Goal: Transaction & Acquisition: Purchase product/service

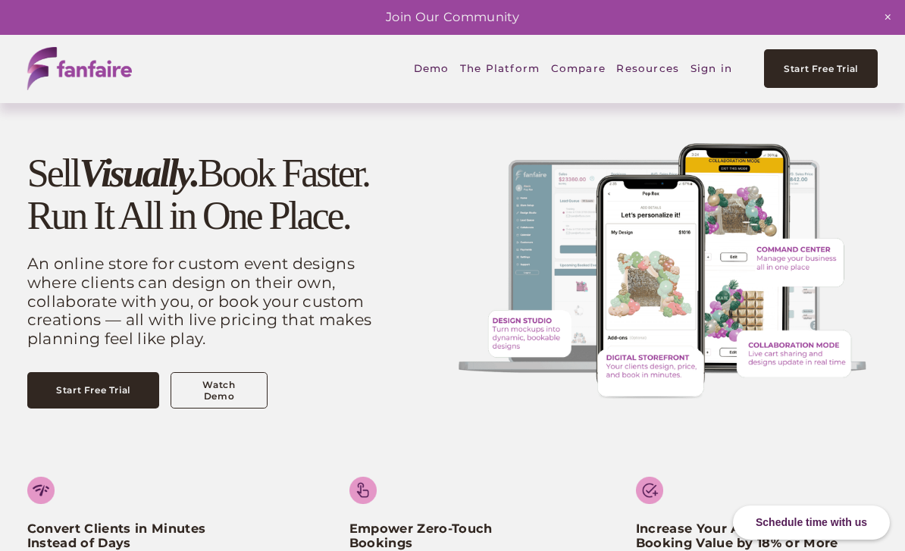
click at [0, 0] on span "Digital Storefront" at bounding box center [0, 0] width 0 height 0
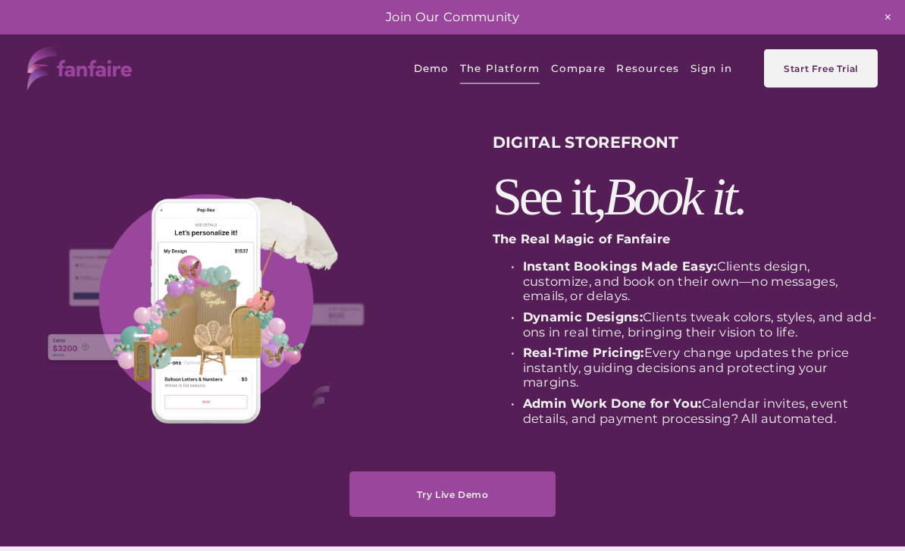
scroll to position [7, 0]
click at [465, 493] on link "Try Live Demo" at bounding box center [452, 493] width 206 height 45
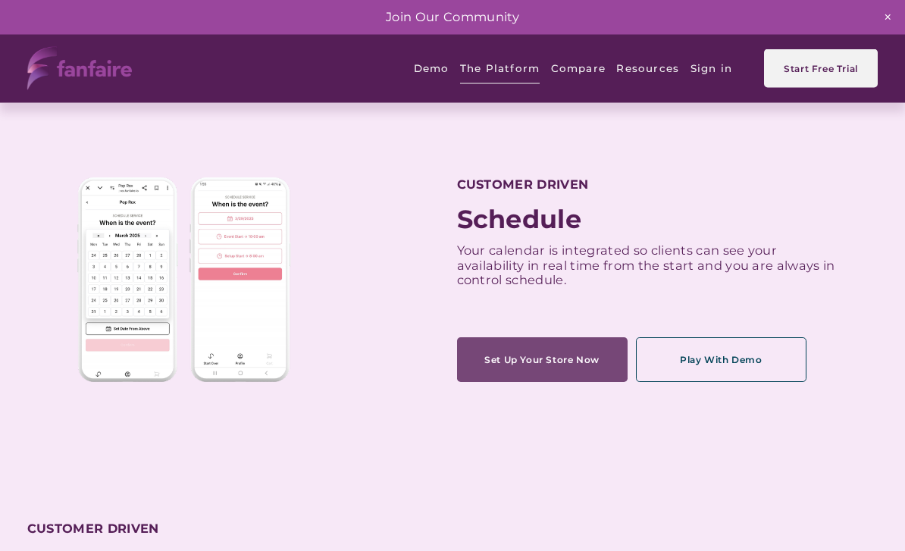
scroll to position [455, 0]
click at [573, 381] on link "Set Up Your Store Now" at bounding box center [542, 359] width 171 height 45
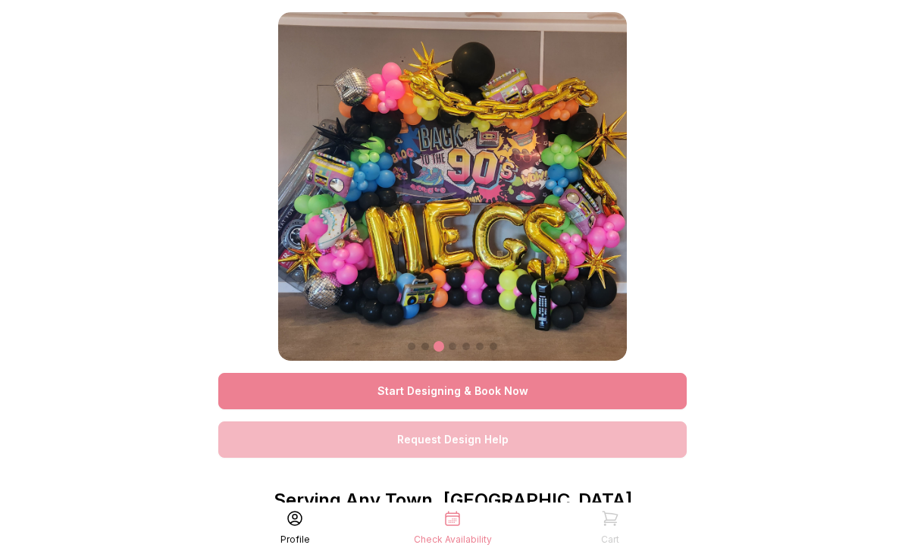
click at [524, 396] on link "Start Designing & Book Now" at bounding box center [452, 391] width 468 height 36
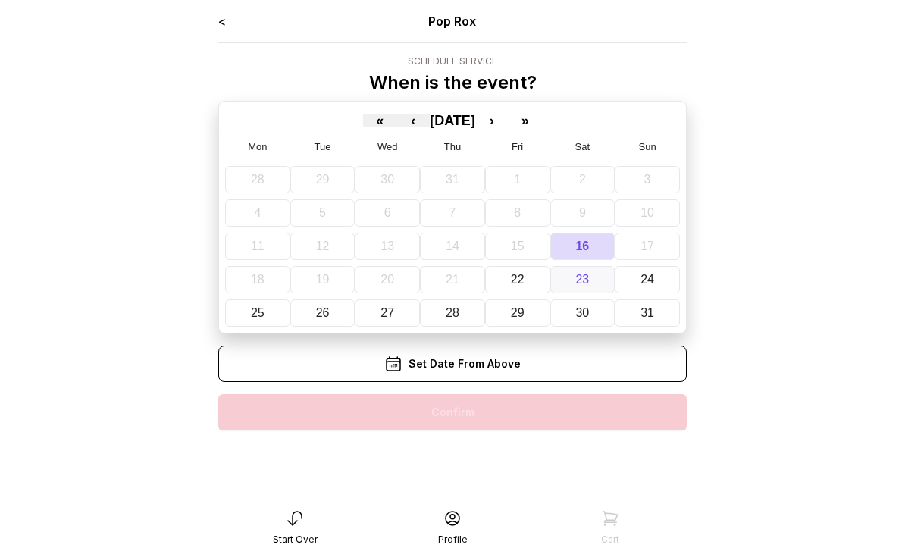
click at [584, 277] on abbr "23" at bounding box center [582, 279] width 14 height 13
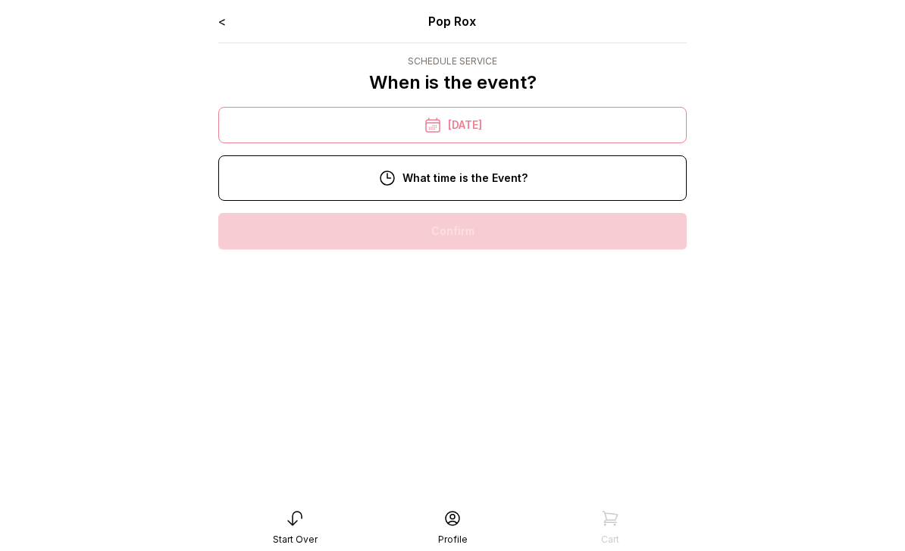
click at [499, 337] on div "4:00 pm" at bounding box center [452, 328] width 444 height 36
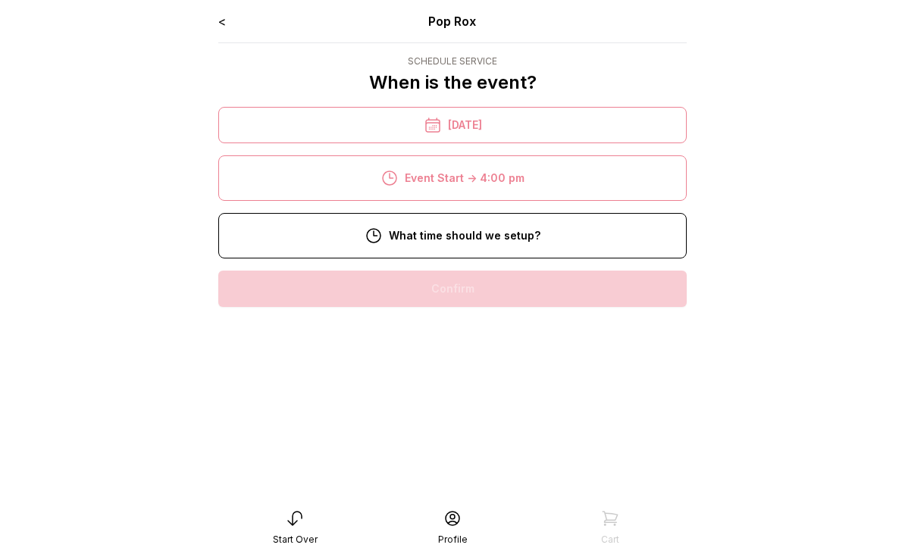
click at [493, 341] on div "9:00 am" at bounding box center [452, 337] width 444 height 36
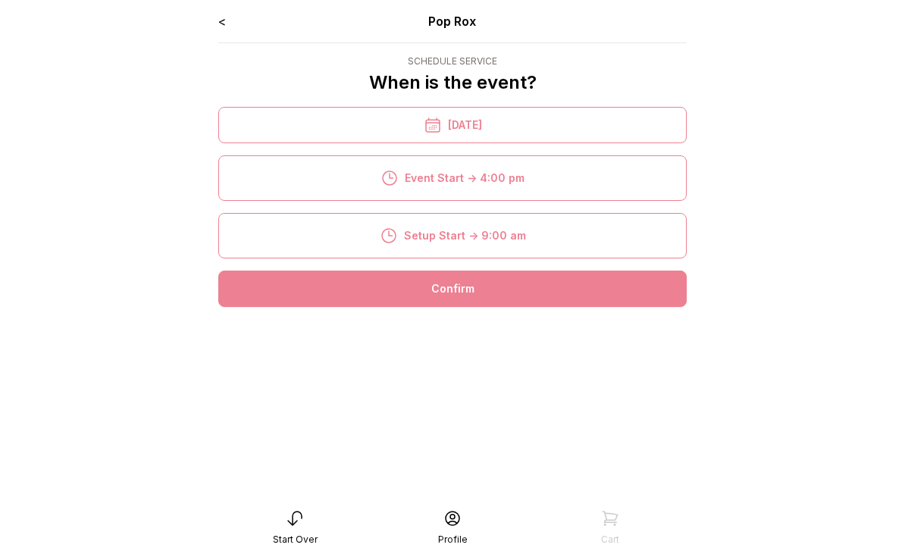
click at [485, 287] on div "Confirm" at bounding box center [452, 289] width 468 height 36
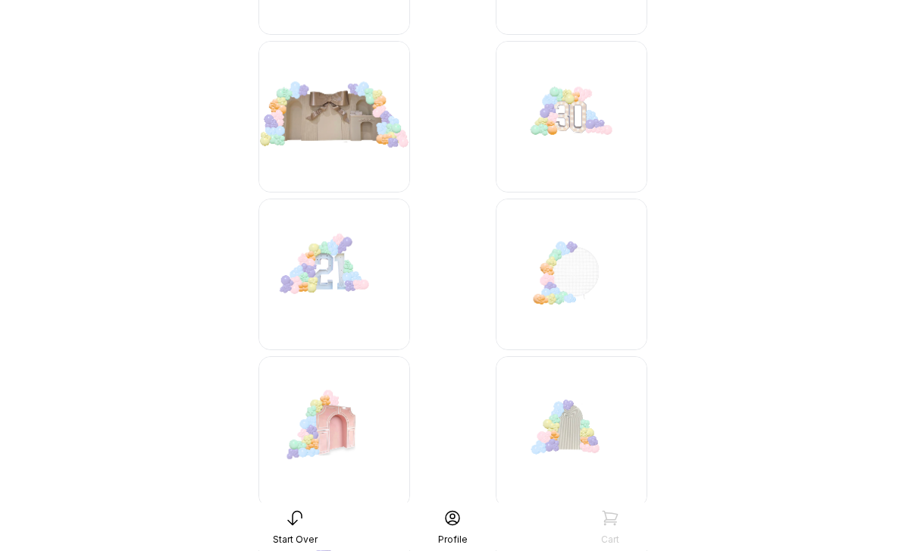
scroll to position [1396, 0]
click at [585, 302] on img at bounding box center [572, 275] width 152 height 152
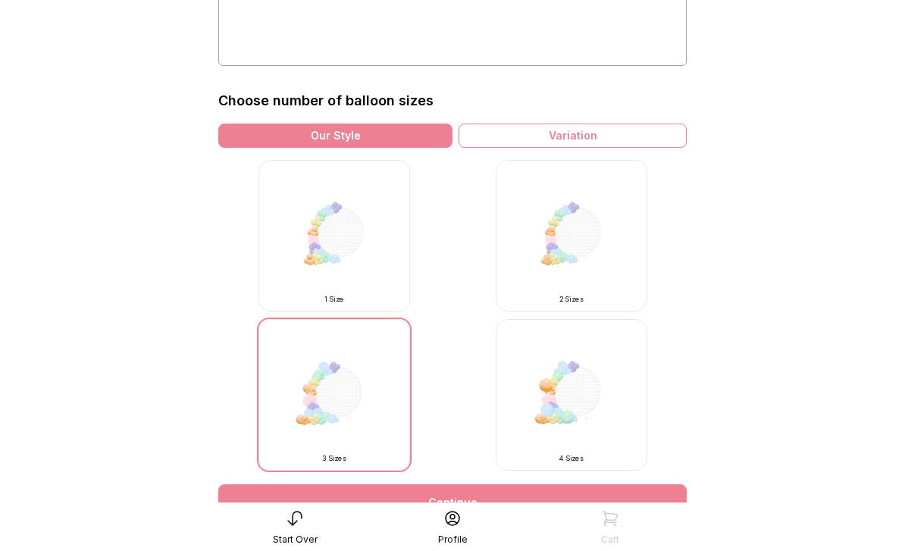
scroll to position [343, 0]
click at [352, 412] on img at bounding box center [334, 397] width 152 height 152
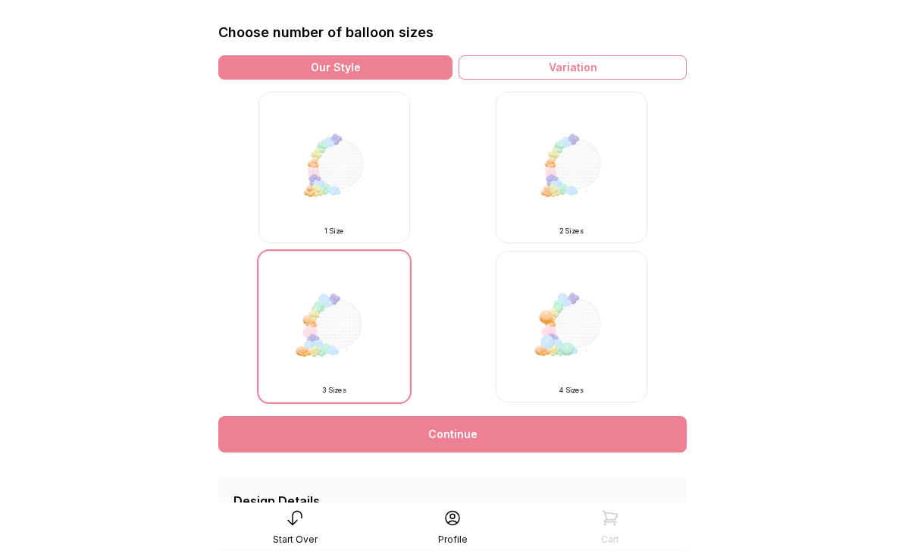
scroll to position [456, 0]
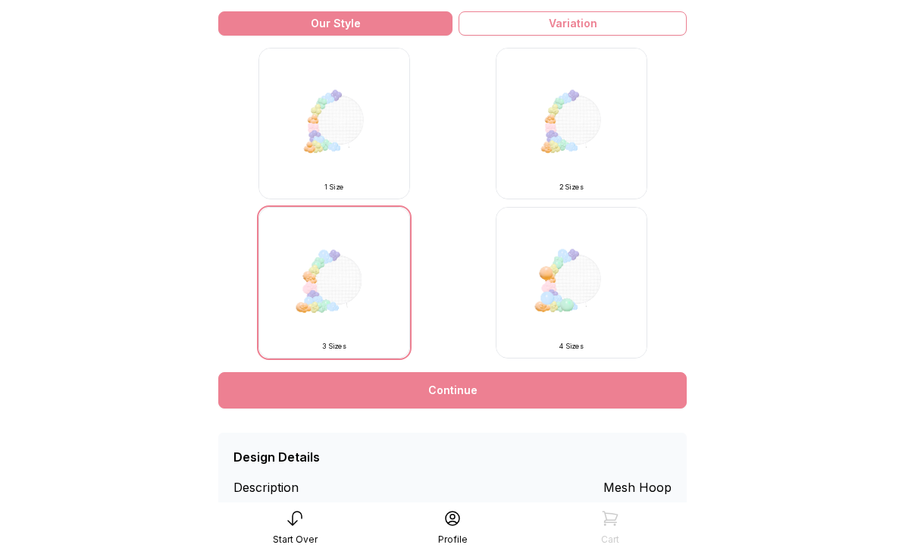
click at [481, 385] on link "Continue" at bounding box center [452, 390] width 468 height 36
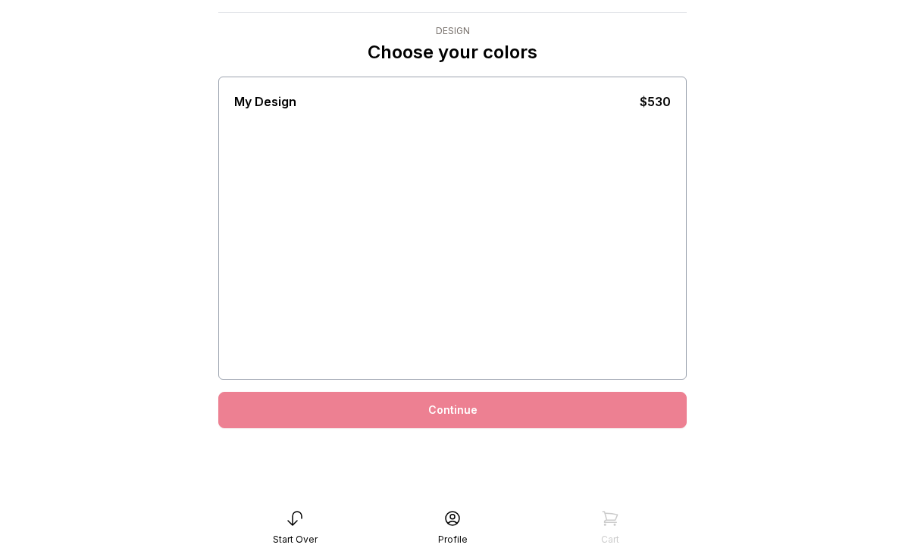
scroll to position [30, 0]
click at [493, 394] on link "Continue" at bounding box center [452, 410] width 468 height 36
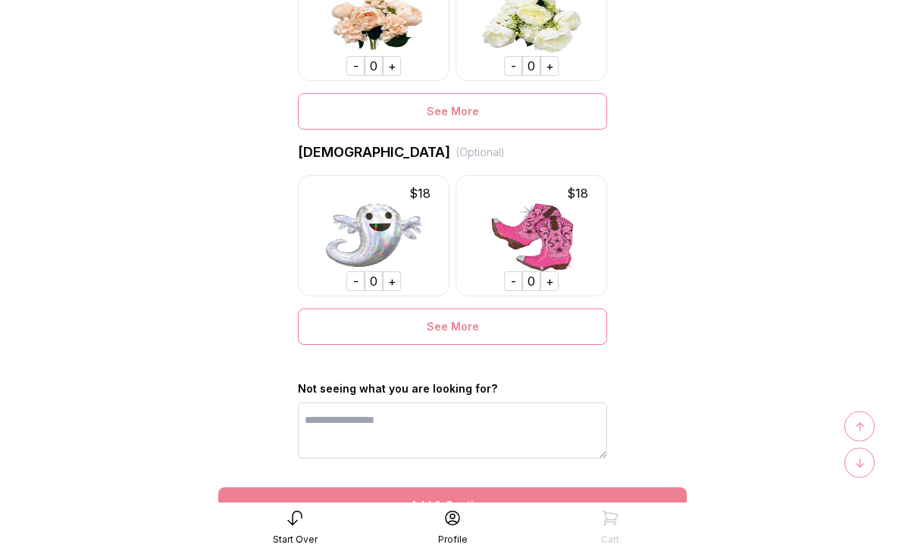
scroll to position [1055, 0]
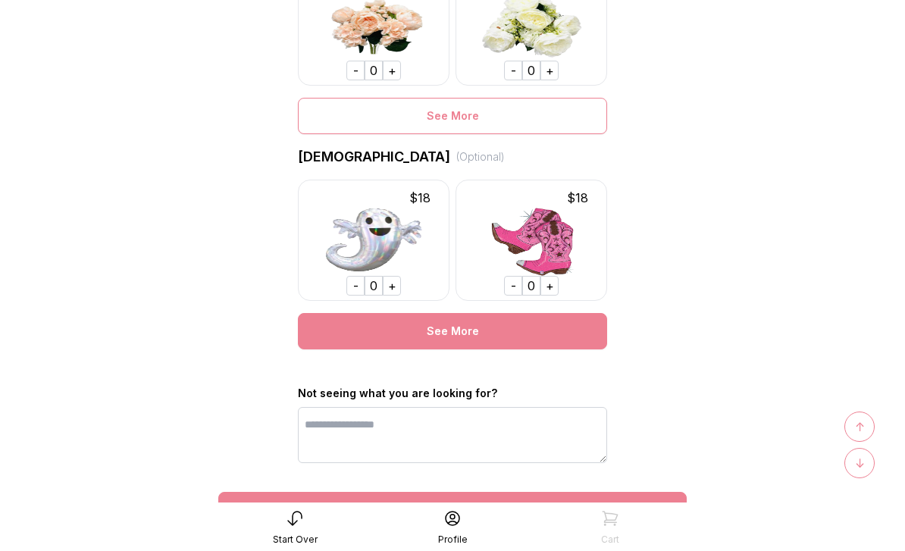
click at [471, 343] on div "See More" at bounding box center [452, 331] width 309 height 36
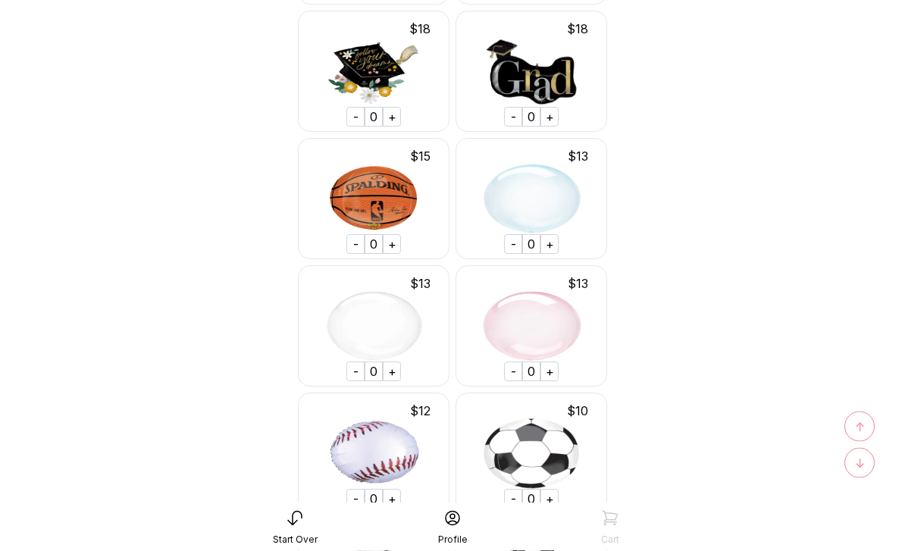
scroll to position [1622, 0]
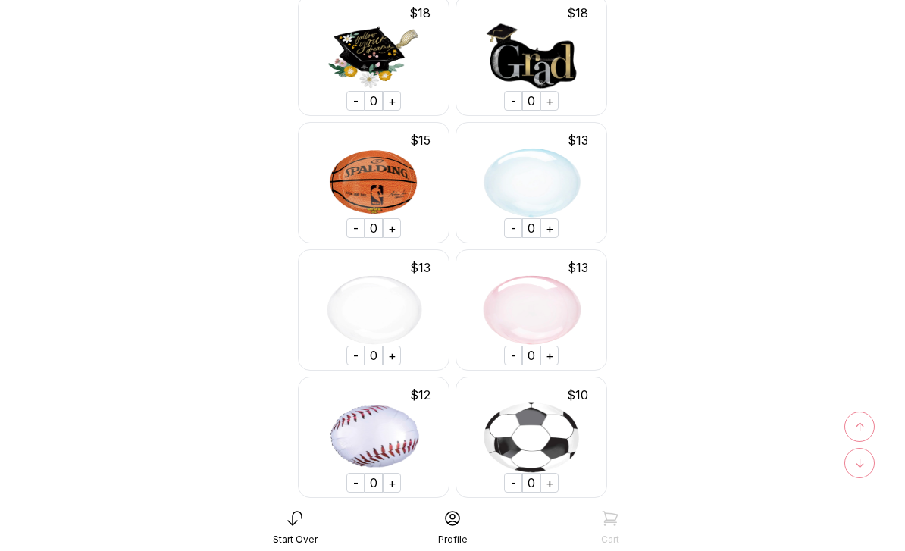
click at [536, 322] on img at bounding box center [531, 309] width 152 height 121
click at [548, 358] on div "+" at bounding box center [549, 356] width 18 height 20
click at [551, 359] on div "+" at bounding box center [549, 356] width 18 height 20
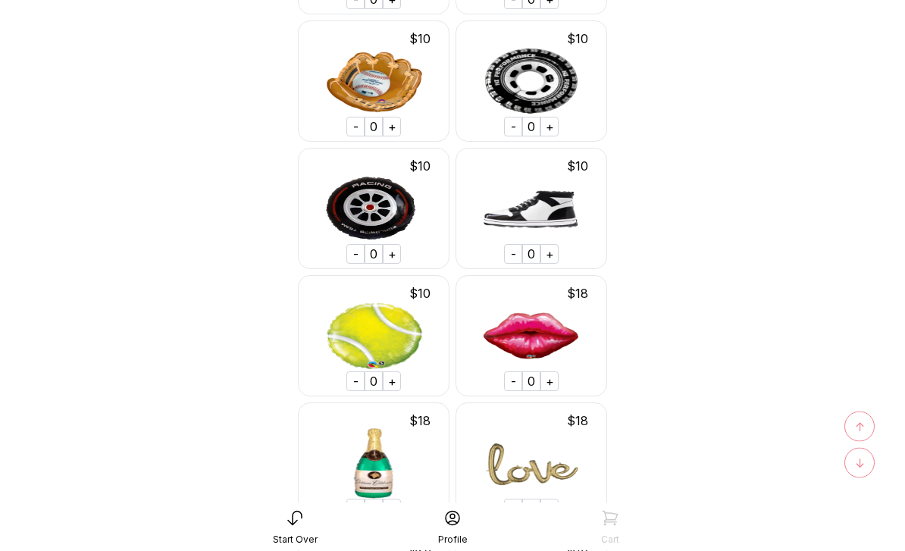
click at [549, 381] on div "+" at bounding box center [549, 382] width 18 height 20
click at [551, 512] on div "+" at bounding box center [549, 509] width 18 height 20
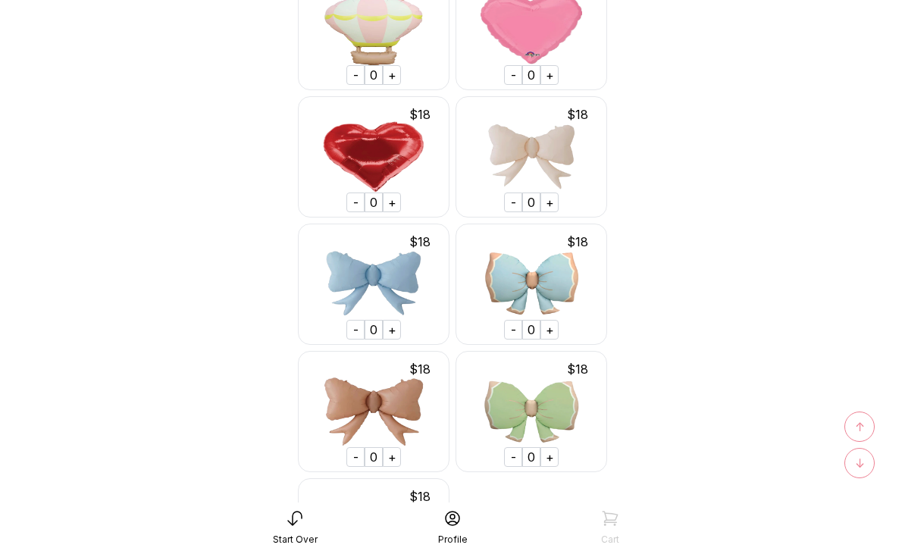
scroll to position [11209, 0]
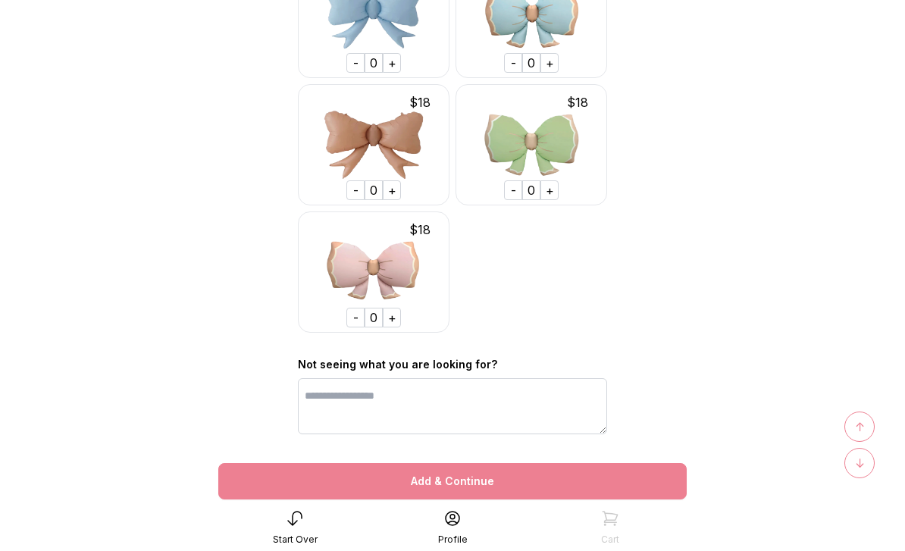
click at [486, 479] on div "Add & Continue" at bounding box center [452, 481] width 468 height 36
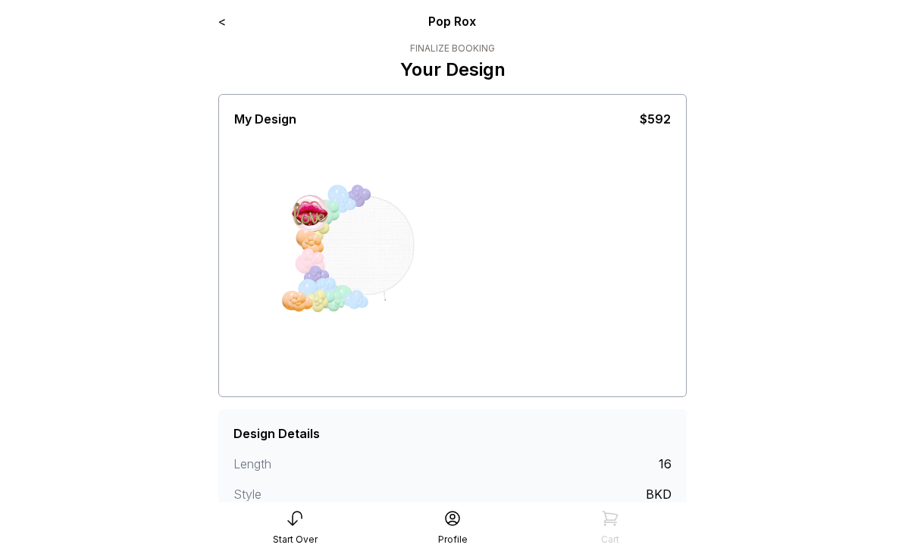
click at [311, 214] on div at bounding box center [310, 214] width 38 height 38
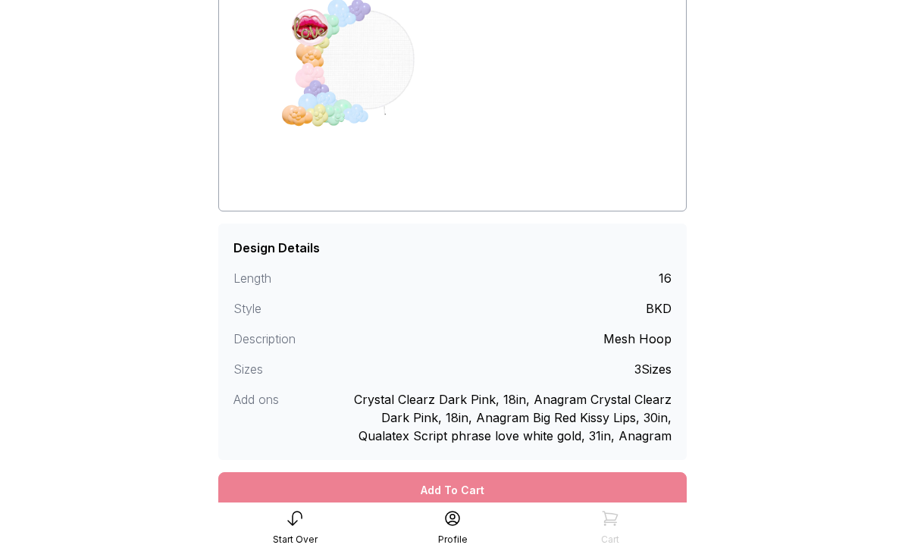
scroll to position [213, 0]
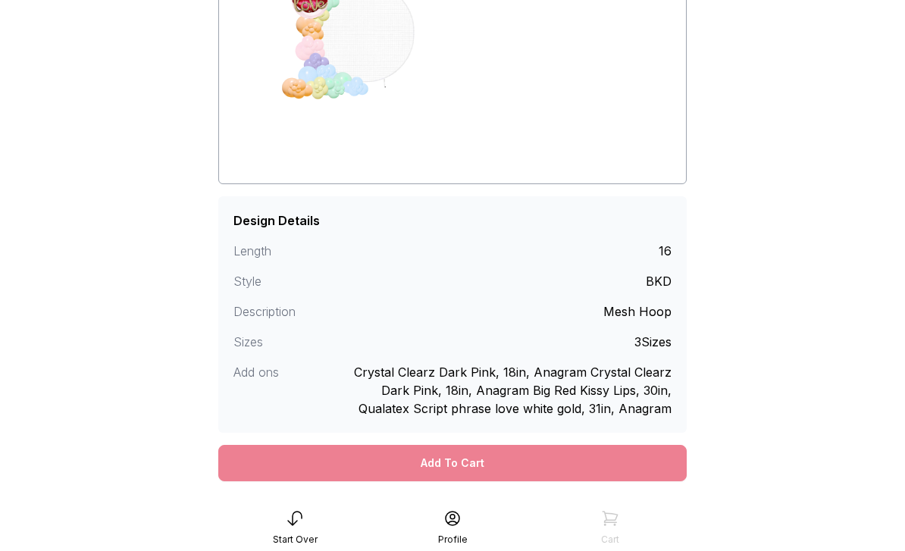
click at [510, 472] on div "Add To Cart" at bounding box center [452, 463] width 468 height 36
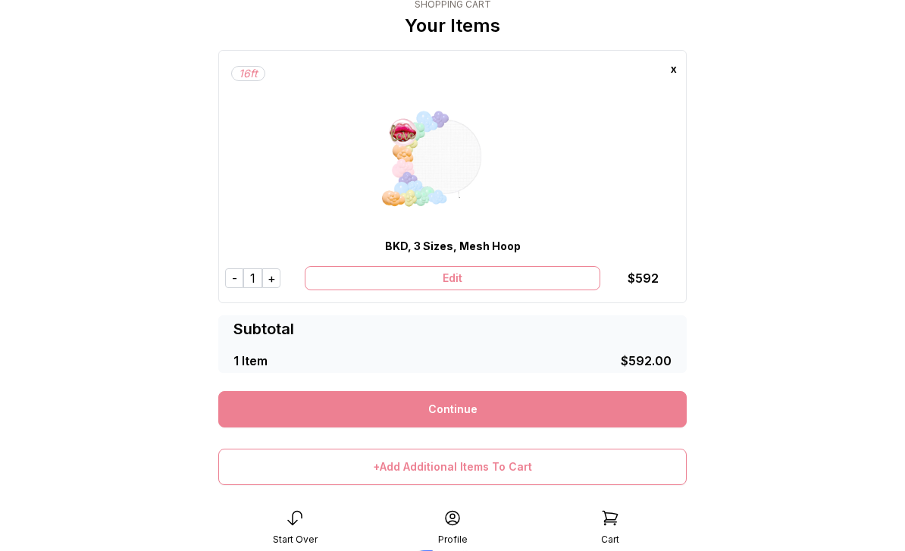
scroll to position [124, 0]
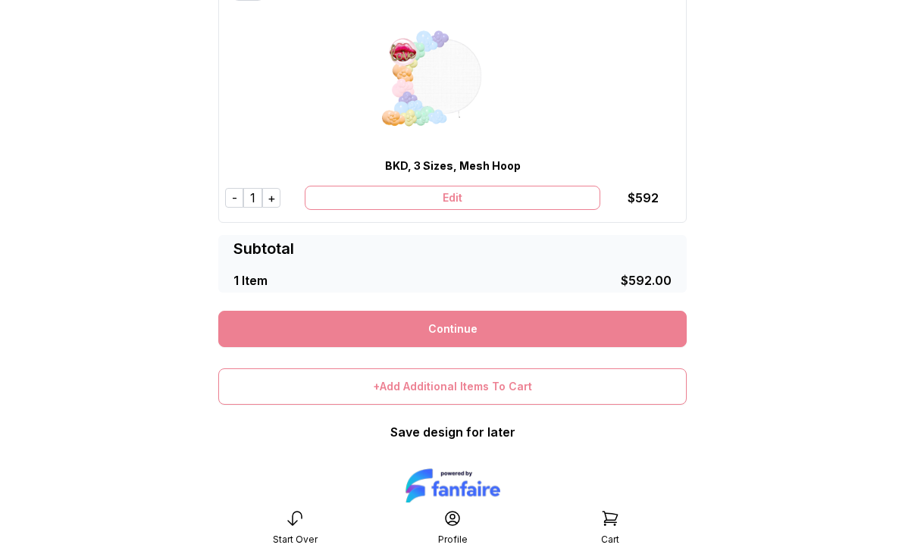
click at [509, 327] on link "Continue" at bounding box center [452, 329] width 468 height 36
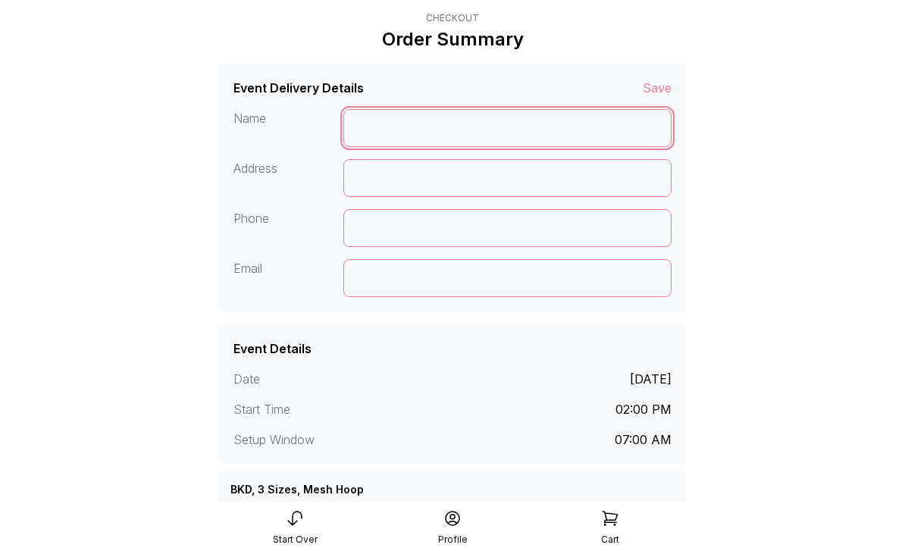
click at [481, 134] on input at bounding box center [507, 128] width 329 height 38
type input "**"
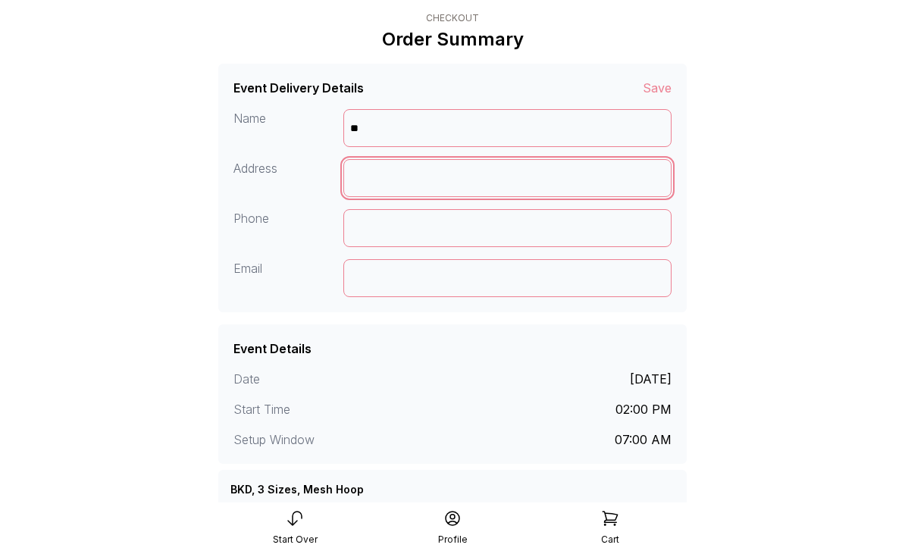
click at [424, 177] on input at bounding box center [507, 178] width 329 height 38
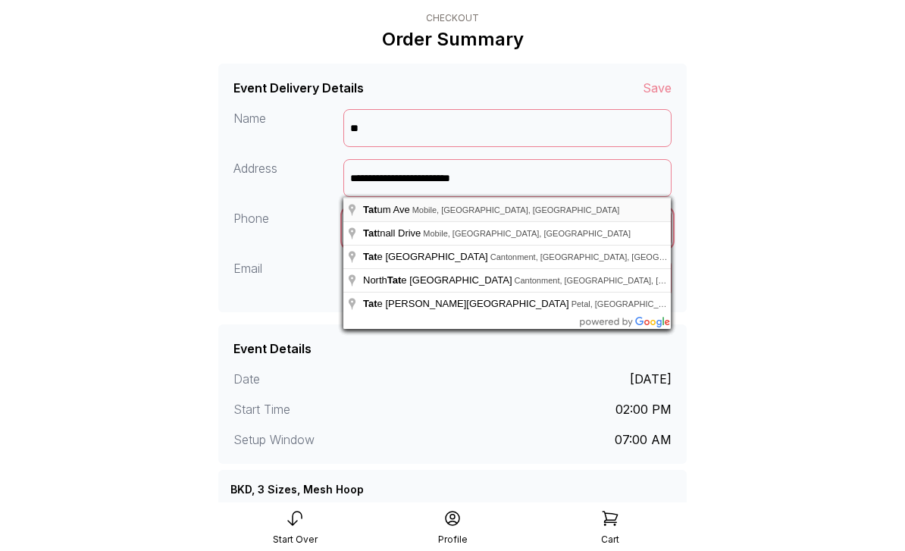
type input "**********"
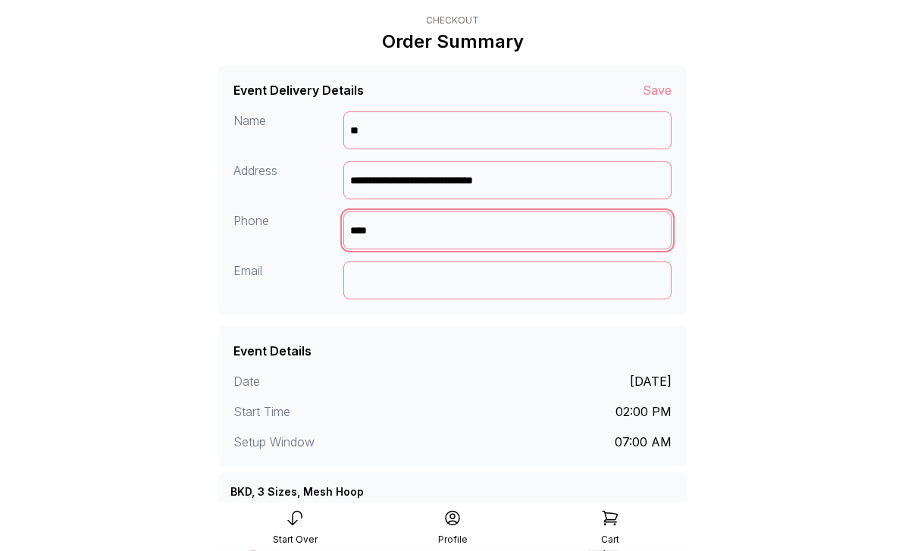
scroll to position [28, 0]
type input "*********"
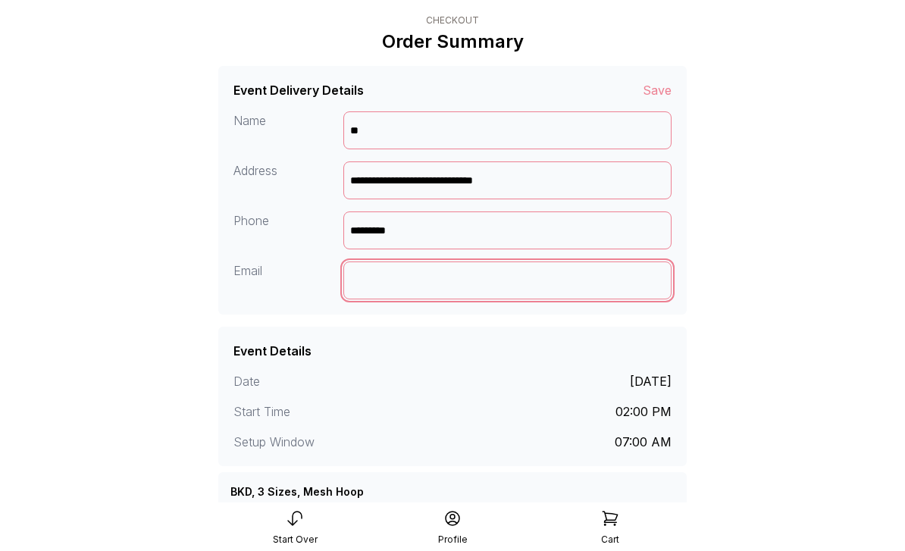
click at [415, 293] on input at bounding box center [507, 280] width 329 height 38
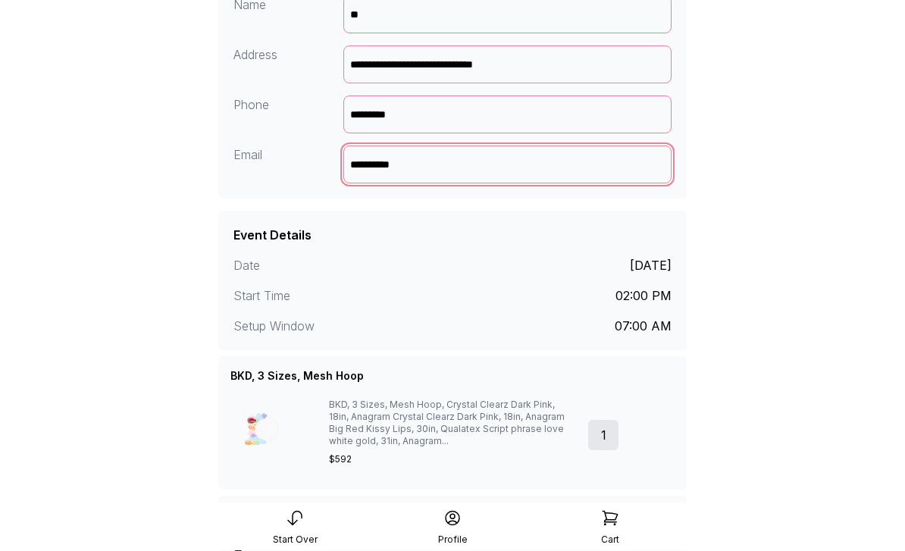
scroll to position [0, 0]
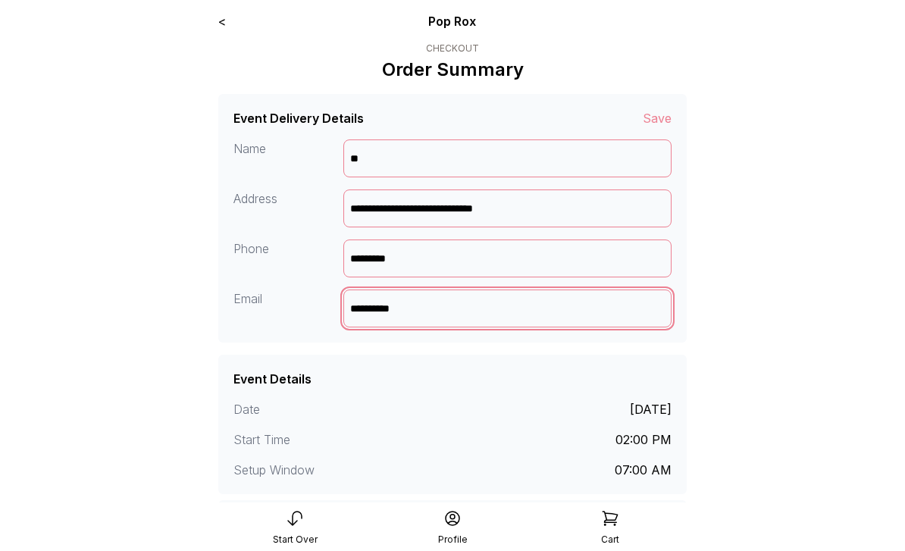
type input "**********"
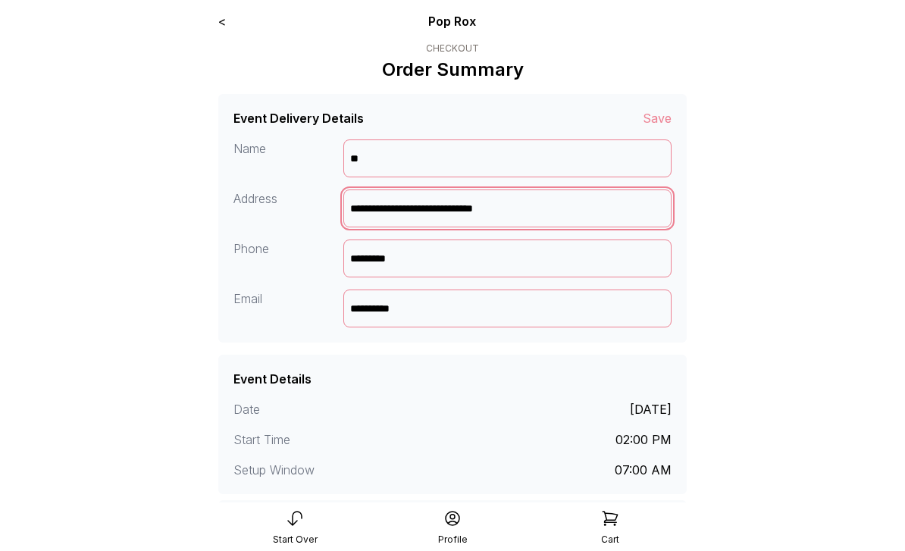
click at [582, 211] on input "**********" at bounding box center [507, 208] width 329 height 38
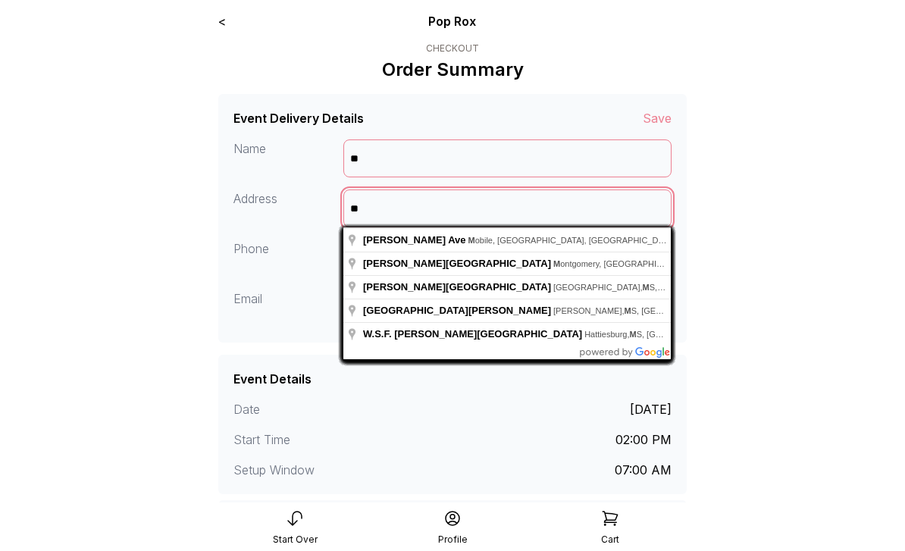
type input "*"
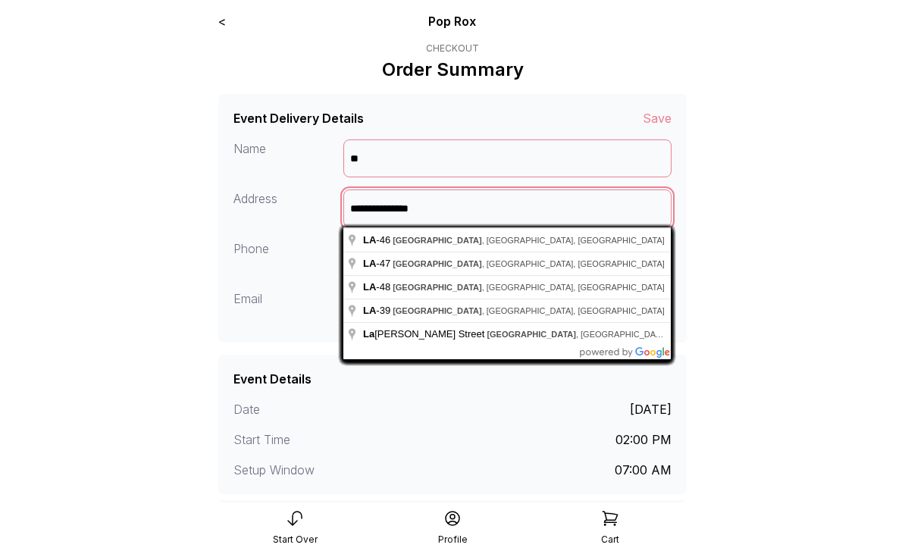
click at [348, 214] on input "**********" at bounding box center [507, 208] width 329 height 38
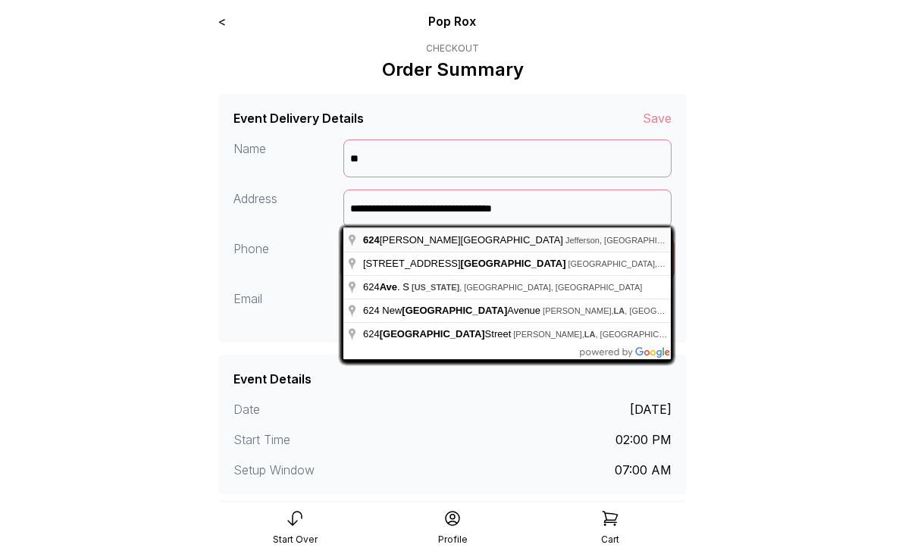
type input "**********"
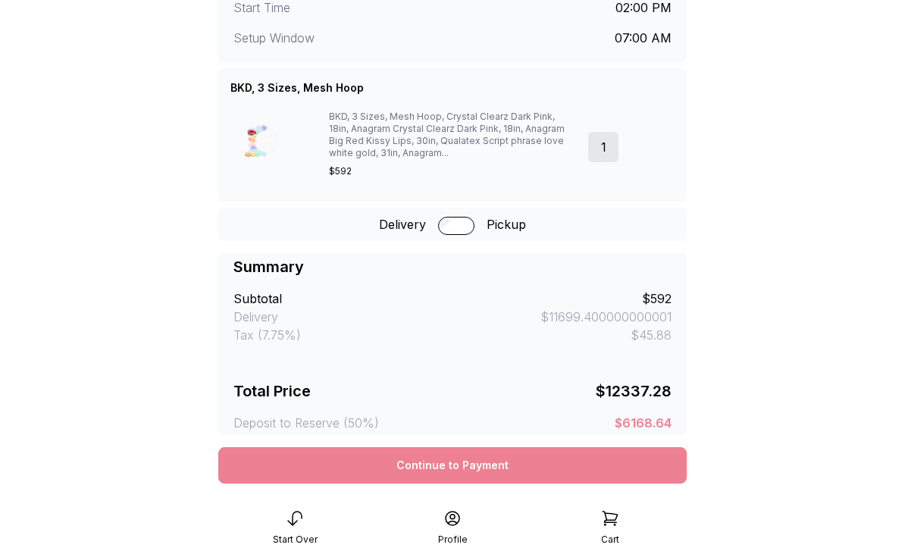
scroll to position [459, 0]
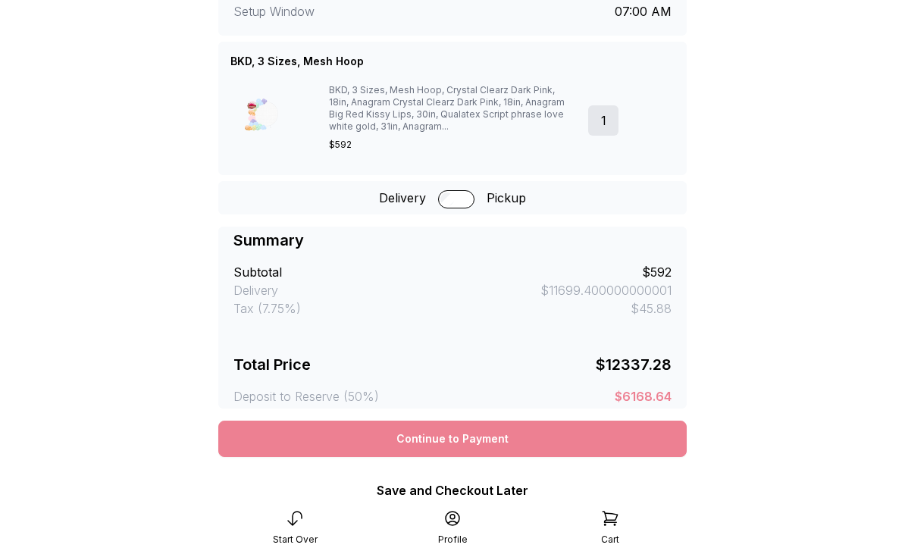
click at [546, 440] on div "Continue to Payment" at bounding box center [452, 439] width 468 height 36
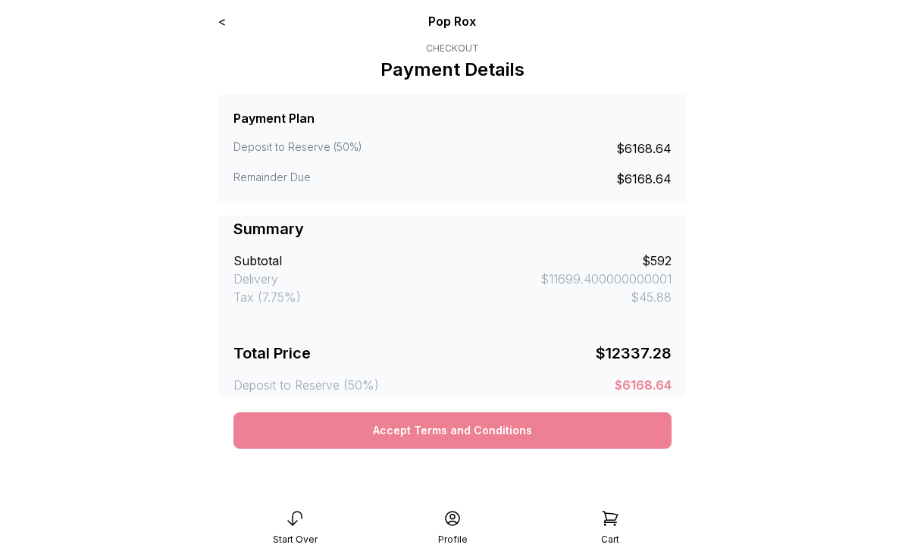
click at [540, 437] on button "Accept Terms and Conditions" at bounding box center [452, 430] width 438 height 36
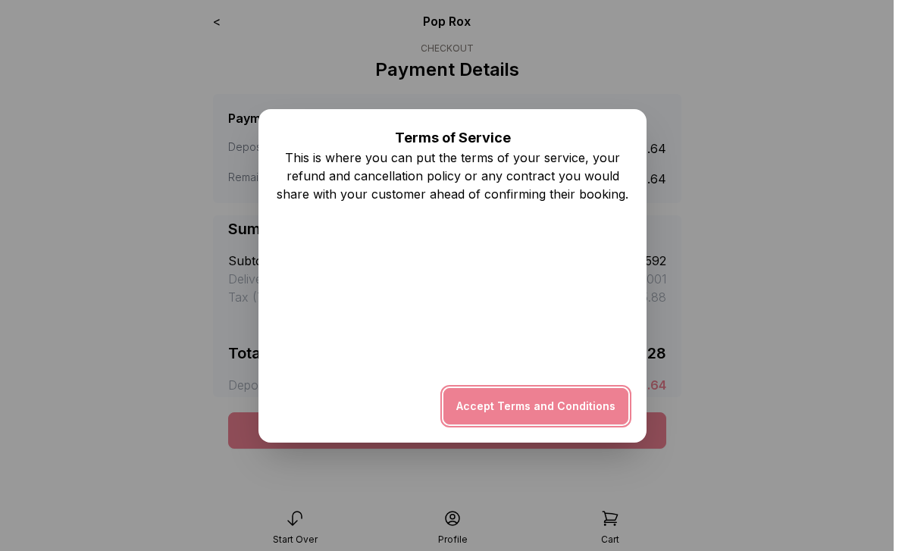
click at [590, 407] on button "Accept Terms and Conditions" at bounding box center [535, 406] width 185 height 36
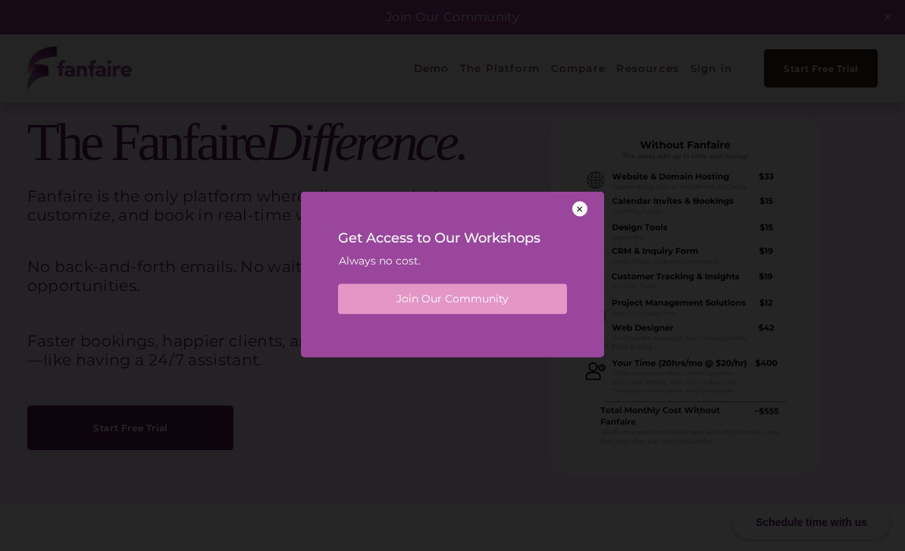
scroll to position [3095, 0]
click at [586, 217] on div at bounding box center [579, 209] width 15 height 15
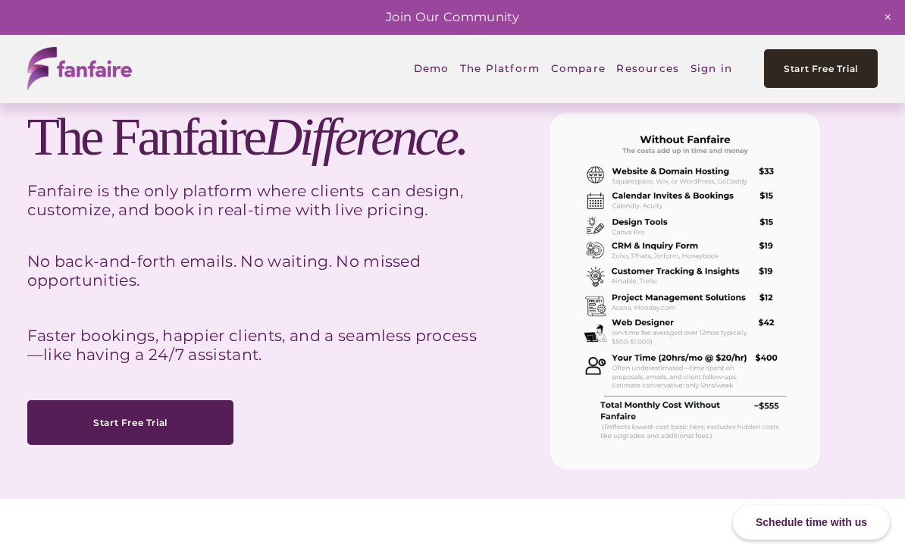
click at [712, 71] on link "Sign in" at bounding box center [711, 69] width 42 height 35
